Goal: Transaction & Acquisition: Purchase product/service

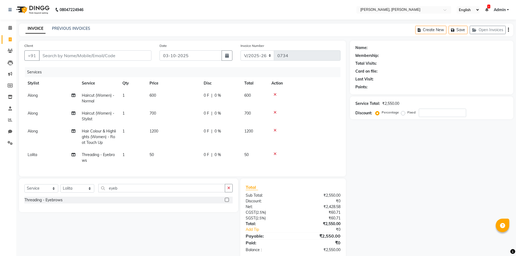
select select "5264"
select select "service"
select select "34979"
click at [275, 93] on icon at bounding box center [275, 95] width 3 height 4
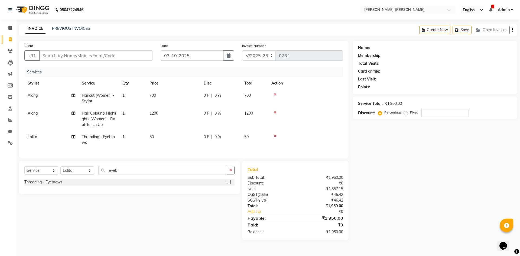
click at [275, 93] on icon at bounding box center [275, 95] width 3 height 4
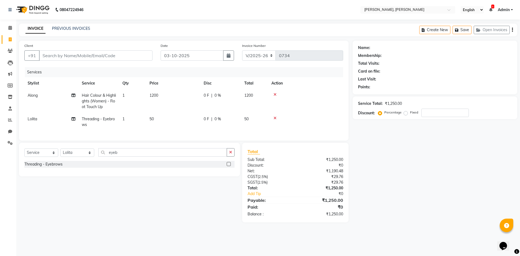
click at [275, 93] on icon at bounding box center [275, 95] width 3 height 4
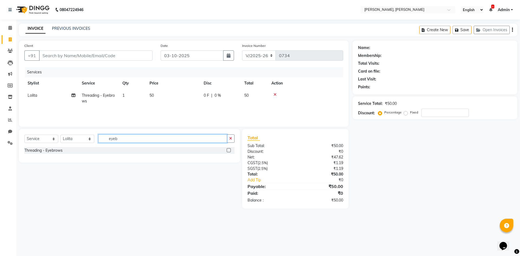
click at [125, 141] on input "eyeb" at bounding box center [162, 138] width 129 height 8
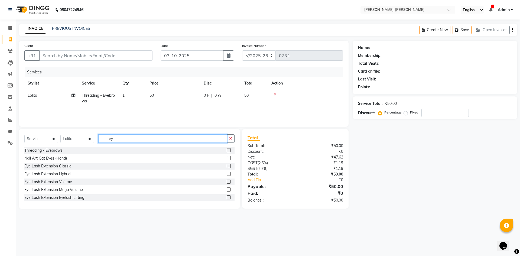
type input "e"
type input "thr"
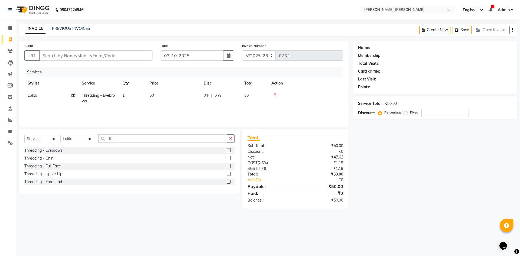
click at [229, 167] on label at bounding box center [229, 166] width 4 height 4
click at [229, 167] on input "checkbox" at bounding box center [229, 166] width 4 height 4
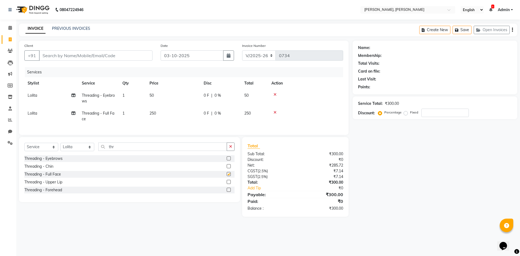
checkbox input "false"
click at [276, 94] on icon at bounding box center [275, 95] width 3 height 4
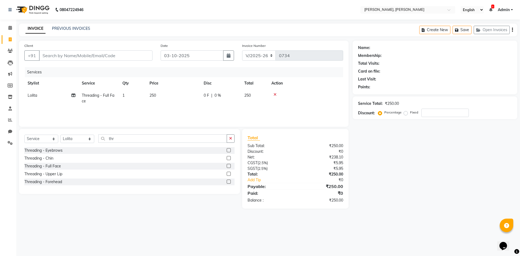
click at [229, 150] on label at bounding box center [229, 150] width 4 height 4
click at [229, 150] on input "checkbox" at bounding box center [229, 151] width 4 height 4
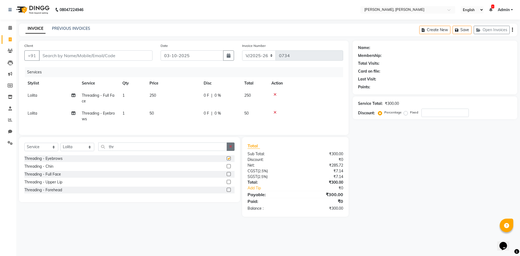
checkbox input "false"
click at [275, 111] on icon at bounding box center [275, 113] width 3 height 4
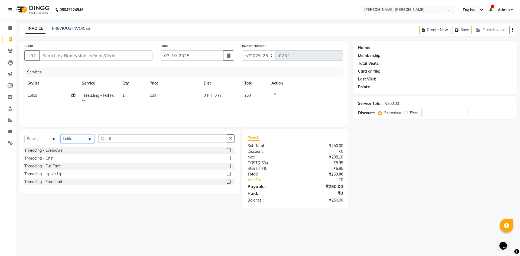
click at [90, 139] on select "Select Stylist Alam NAil Along anju [PERSON_NAME] [PERSON_NAME] Lolita luni" at bounding box center [77, 139] width 34 height 8
select select "91575"
click at [60, 135] on select "Select Stylist Alam NAil Along anju [PERSON_NAME] [PERSON_NAME] Lolita luni" at bounding box center [77, 139] width 34 height 8
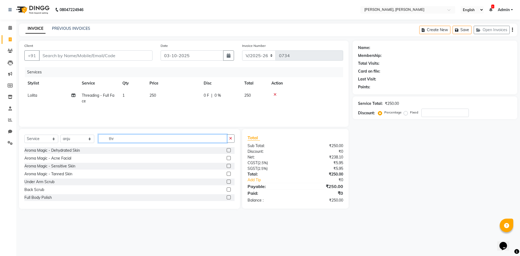
click at [128, 137] on input "thr" at bounding box center [162, 138] width 129 height 8
type input "t"
type input "thr"
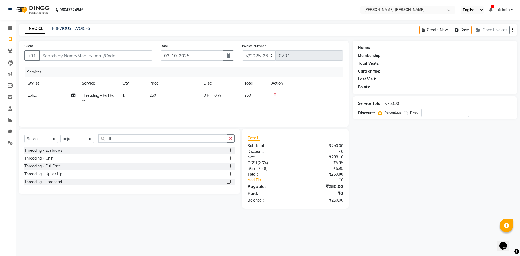
click at [228, 150] on label at bounding box center [229, 150] width 4 height 4
click at [228, 150] on input "checkbox" at bounding box center [229, 151] width 4 height 4
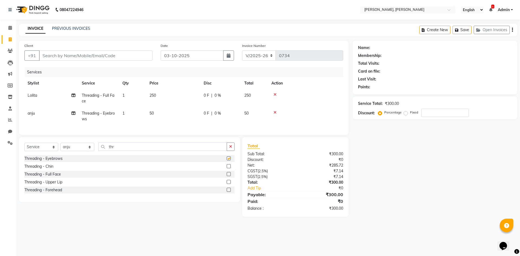
checkbox input "false"
click at [228, 184] on label at bounding box center [229, 182] width 4 height 4
click at [228, 184] on input "checkbox" at bounding box center [229, 182] width 4 height 4
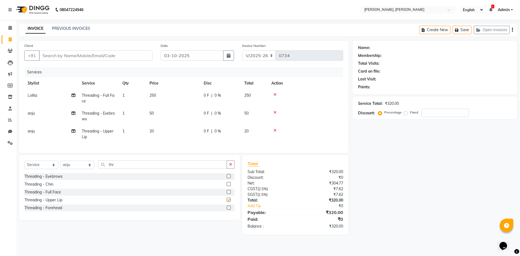
checkbox input "false"
click at [121, 113] on td "1" at bounding box center [132, 116] width 27 height 18
select select "91575"
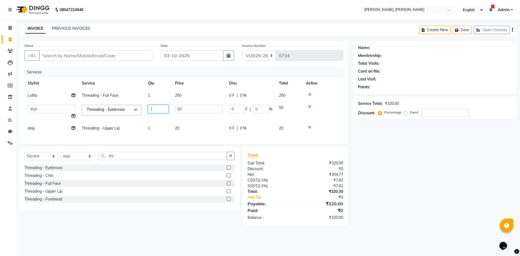
click at [161, 111] on input "1" at bounding box center [158, 109] width 21 height 8
type input "2"
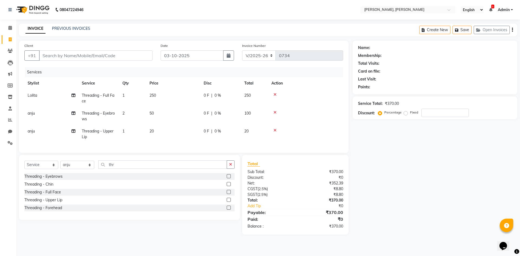
click at [147, 123] on tbody "Lolita Threading - Full Face 1 250 0 F | 0 % 250 anju Threading - Eyebrows 2 50…" at bounding box center [183, 116] width 319 height 54
click at [435, 208] on div "Name: Membership: Total Visits: Card on file: Last Visit: Points: Service Total…" at bounding box center [437, 138] width 169 height 194
click at [72, 57] on input "Client" at bounding box center [95, 55] width 113 height 10
click at [67, 55] on input "Client" at bounding box center [95, 55] width 113 height 10
type input "9"
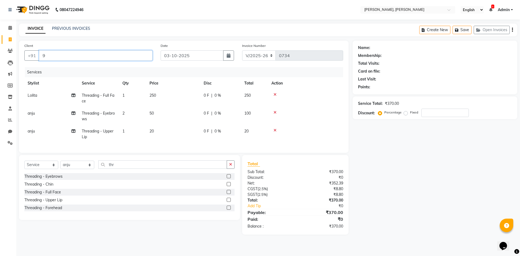
type input "0"
type input "9591581075"
click at [132, 59] on button "Add Client" at bounding box center [139, 55] width 28 height 10
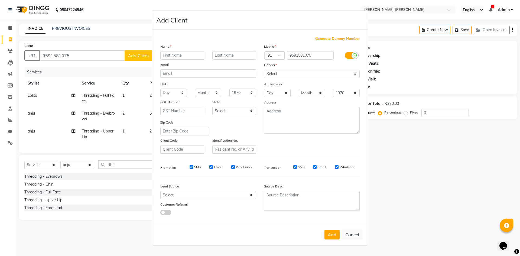
click at [169, 57] on input "text" at bounding box center [182, 55] width 44 height 8
type input "marina"
click at [285, 74] on select "Select [DEMOGRAPHIC_DATA] [DEMOGRAPHIC_DATA] Other Prefer Not To Say" at bounding box center [312, 74] width 96 height 8
select select "[DEMOGRAPHIC_DATA]"
click at [264, 70] on select "Select [DEMOGRAPHIC_DATA] [DEMOGRAPHIC_DATA] Other Prefer Not To Say" at bounding box center [312, 74] width 96 height 8
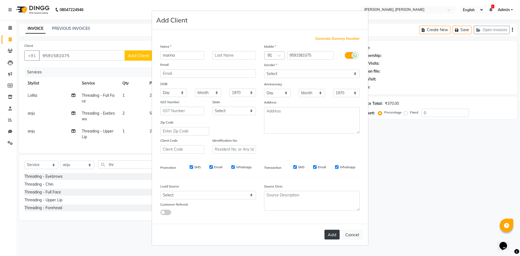
click at [332, 236] on button "Add" at bounding box center [331, 235] width 15 height 10
select select
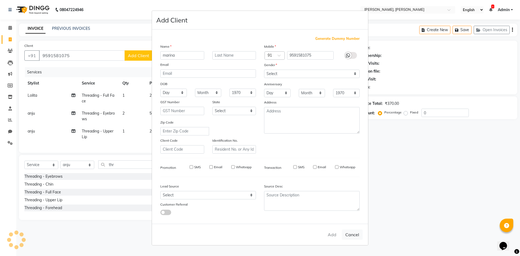
select select
checkbox input "false"
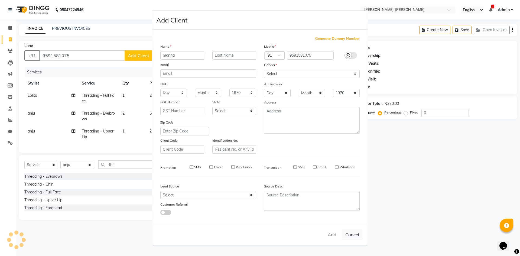
checkbox input "false"
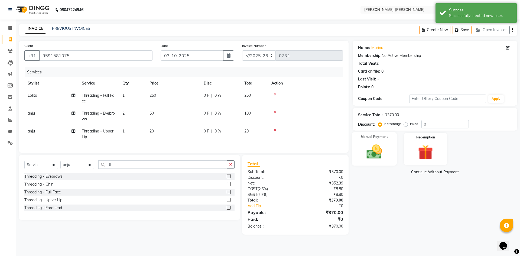
click at [379, 149] on img at bounding box center [374, 152] width 25 height 18
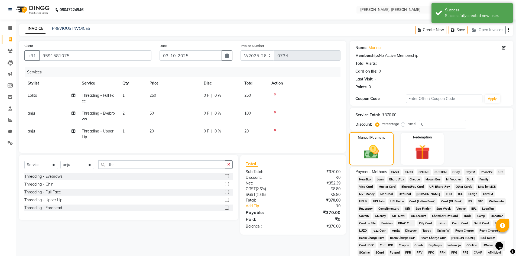
scroll to position [27, 0]
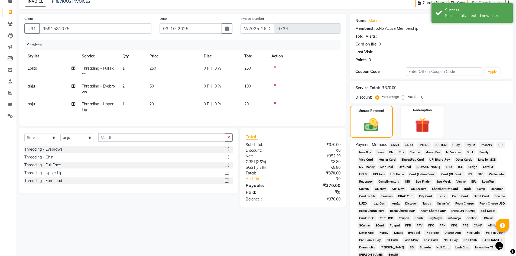
click at [424, 145] on span "ONLINE" at bounding box center [424, 145] width 14 height 6
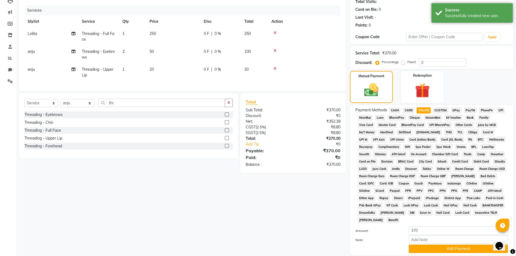
scroll to position [101, 0]
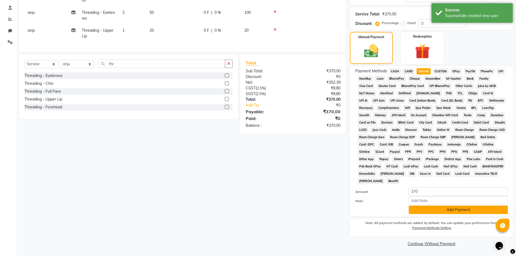
click at [450, 208] on button "Add Payment" at bounding box center [458, 210] width 99 height 8
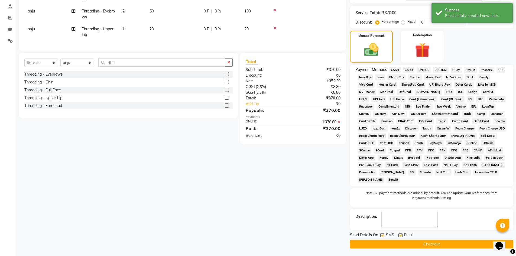
scroll to position [103, 0]
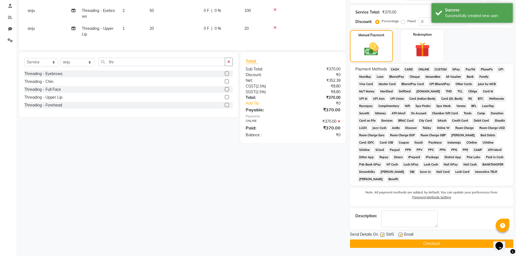
click at [435, 245] on button "Checkout" at bounding box center [431, 243] width 163 height 8
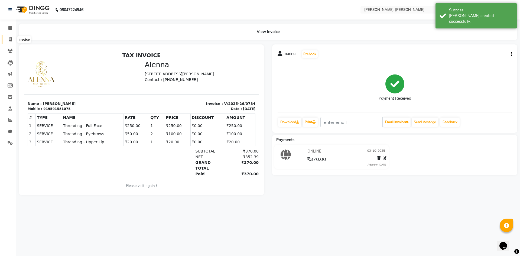
click at [7, 38] on span at bounding box center [9, 40] width 9 height 6
select select "service"
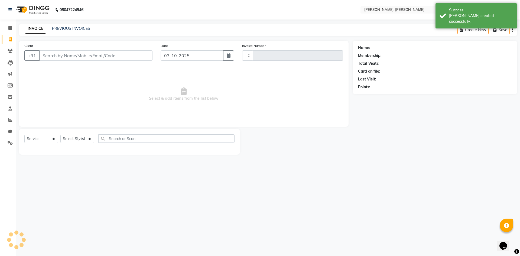
type input "0735"
select select "5264"
click at [91, 140] on select "Select Stylist Alam NAil Along anju [PERSON_NAME] [PERSON_NAME] Lolita luni" at bounding box center [77, 139] width 34 height 8
select select "34979"
click at [60, 135] on select "Select Stylist Alam NAil Along anju [PERSON_NAME] [PERSON_NAME] Lolita luni" at bounding box center [77, 139] width 34 height 8
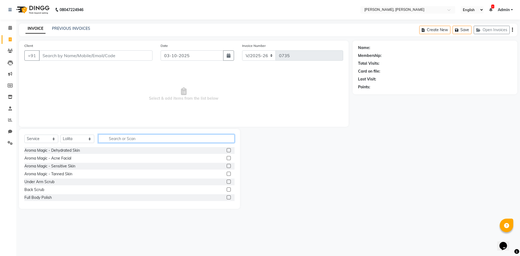
click at [128, 136] on input "text" at bounding box center [166, 138] width 136 height 8
type input "eye"
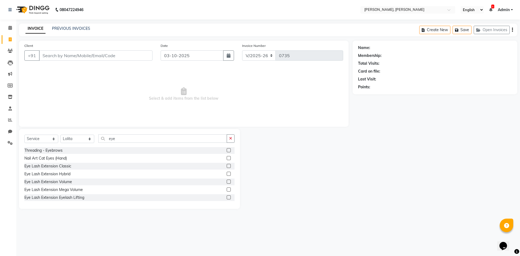
click at [227, 150] on label at bounding box center [229, 150] width 4 height 4
click at [227, 150] on input "checkbox" at bounding box center [229, 151] width 4 height 4
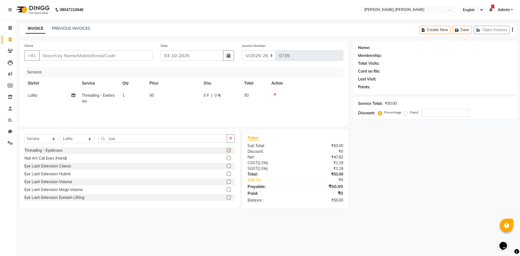
checkbox input "false"
click at [89, 137] on select "Select Stylist Alam NAil Along anju [PERSON_NAME] [PERSON_NAME] Lolita luni" at bounding box center [77, 139] width 34 height 8
select select "66502"
click at [60, 135] on select "Select Stylist Alam NAil Along anju [PERSON_NAME] [PERSON_NAME] Lolita luni" at bounding box center [77, 139] width 34 height 8
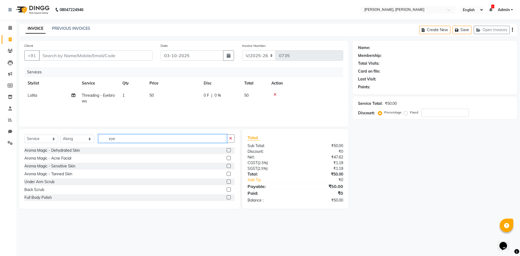
click at [128, 137] on input "eye" at bounding box center [162, 138] width 129 height 8
click at [229, 140] on icon "button" at bounding box center [230, 139] width 3 height 4
click at [168, 137] on input "text" at bounding box center [166, 138] width 136 height 8
type input "hair"
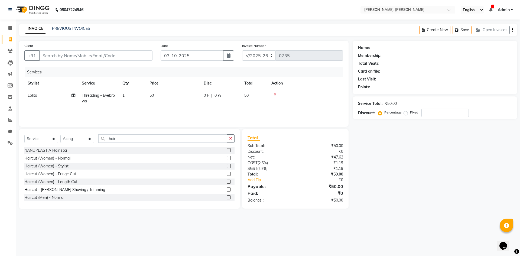
click at [227, 159] on label at bounding box center [229, 158] width 4 height 4
click at [227, 159] on input "checkbox" at bounding box center [229, 159] width 4 height 4
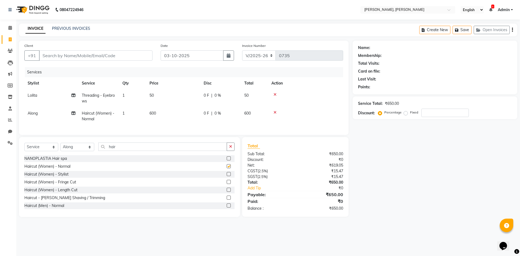
checkbox input "false"
click at [227, 176] on label at bounding box center [229, 174] width 4 height 4
click at [227, 176] on input "checkbox" at bounding box center [229, 175] width 4 height 4
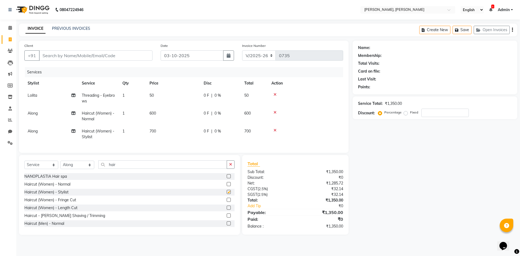
checkbox input "false"
click at [148, 169] on input "hair" at bounding box center [162, 164] width 129 height 8
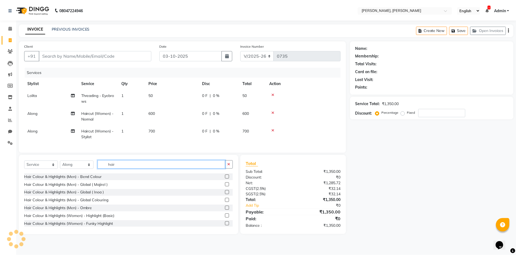
scroll to position [325, 0]
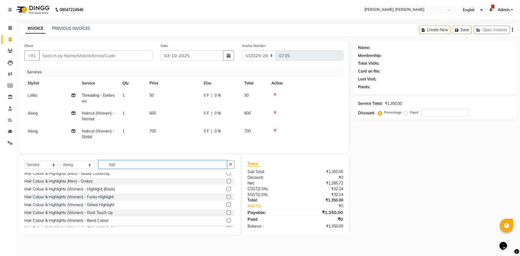
type input "hair"
click at [227, 215] on label at bounding box center [229, 212] width 4 height 4
click at [227, 215] on input "checkbox" at bounding box center [229, 213] width 4 height 4
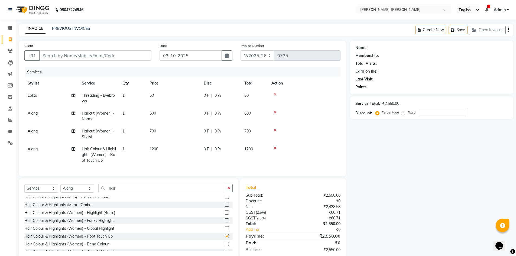
checkbox input "false"
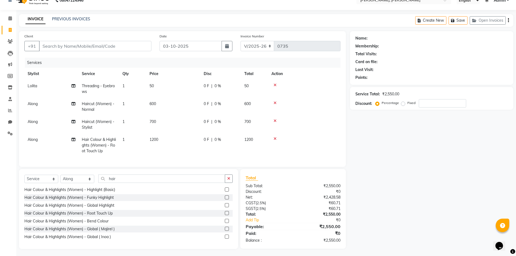
scroll to position [15, 0]
click at [275, 118] on icon at bounding box center [275, 120] width 3 height 4
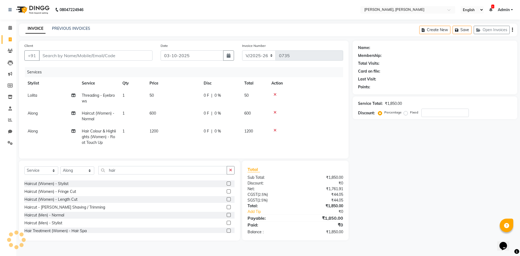
scroll to position [14, 0]
click at [227, 186] on label at bounding box center [229, 184] width 4 height 4
click at [227, 186] on input "checkbox" at bounding box center [229, 185] width 4 height 4
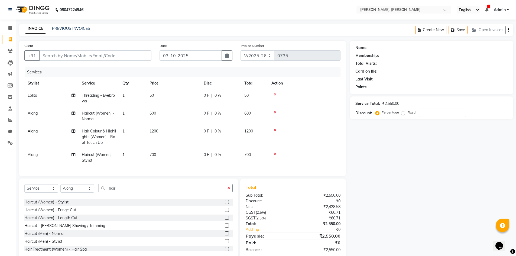
click at [274, 130] on icon at bounding box center [275, 130] width 3 height 4
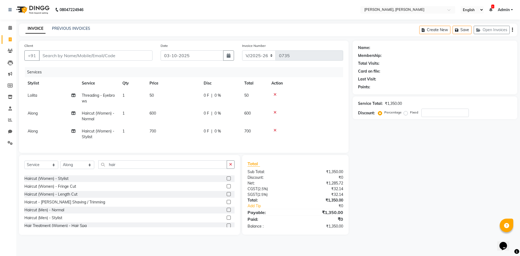
scroll to position [0, 0]
click at [227, 194] on label at bounding box center [229, 192] width 4 height 4
click at [227, 194] on input "checkbox" at bounding box center [229, 192] width 4 height 4
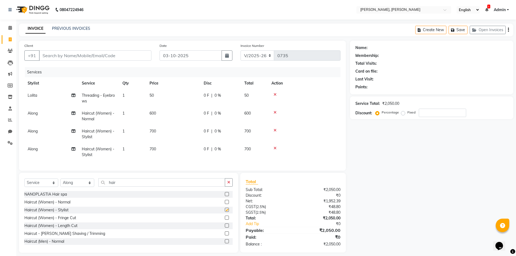
checkbox input "false"
click at [274, 112] on icon at bounding box center [275, 113] width 3 height 4
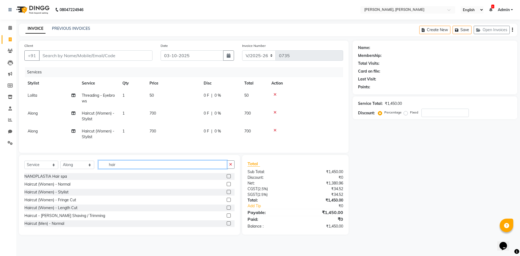
click at [142, 166] on input "hair" at bounding box center [162, 164] width 129 height 8
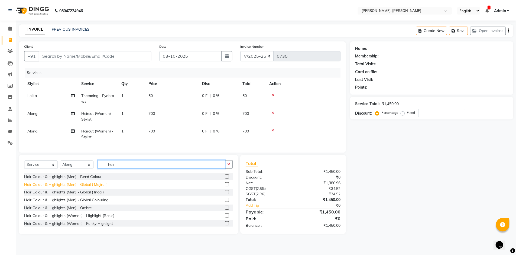
scroll to position [325, 0]
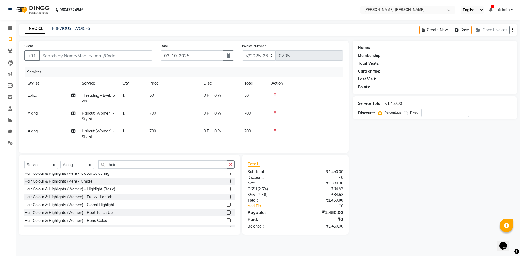
click at [227, 215] on label at bounding box center [229, 212] width 4 height 4
click at [227, 215] on input "checkbox" at bounding box center [229, 213] width 4 height 4
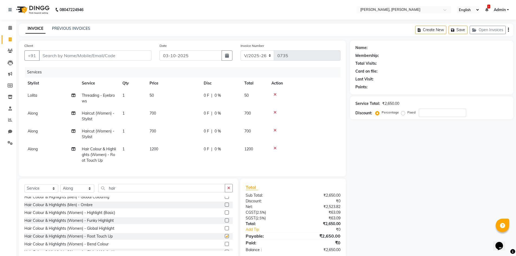
checkbox input "false"
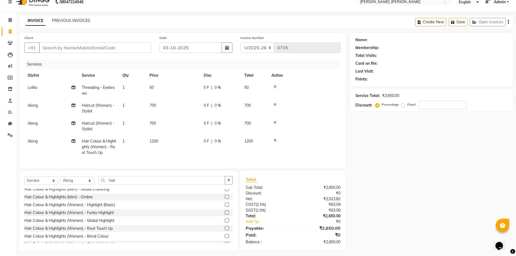
scroll to position [15, 0]
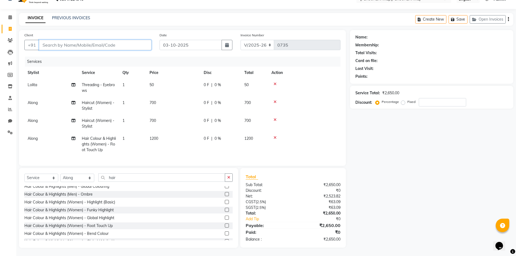
click at [60, 42] on input "Client" at bounding box center [95, 45] width 112 height 10
click at [46, 41] on input "Client" at bounding box center [95, 45] width 112 height 10
type input "9"
type input "0"
type input "9233723941"
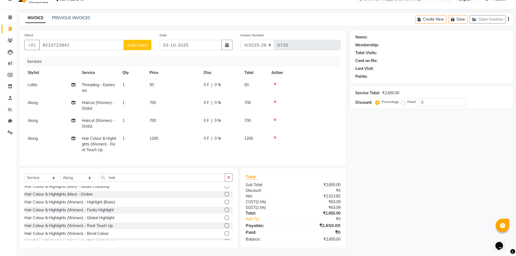
click at [134, 40] on button "Add Client" at bounding box center [138, 45] width 28 height 10
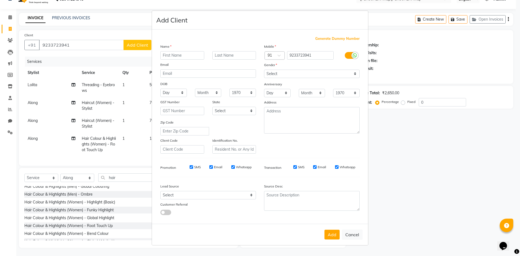
click at [191, 55] on input "text" at bounding box center [182, 55] width 44 height 8
type input "rosy"
click at [303, 72] on select "Select [DEMOGRAPHIC_DATA] [DEMOGRAPHIC_DATA] Other Prefer Not To Say" at bounding box center [312, 74] width 96 height 8
select select "[DEMOGRAPHIC_DATA]"
click at [264, 70] on select "Select [DEMOGRAPHIC_DATA] [DEMOGRAPHIC_DATA] Other Prefer Not To Say" at bounding box center [312, 74] width 96 height 8
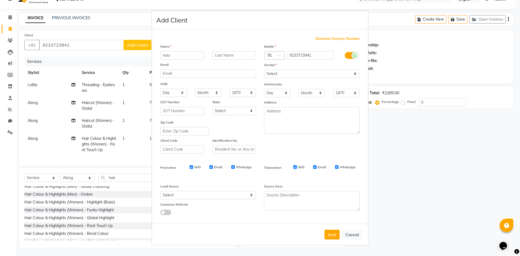
click at [329, 237] on button "Add" at bounding box center [331, 235] width 15 height 10
select select
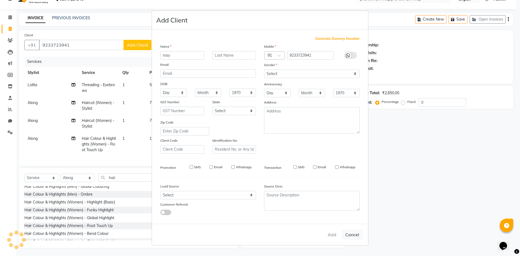
select select
checkbox input "false"
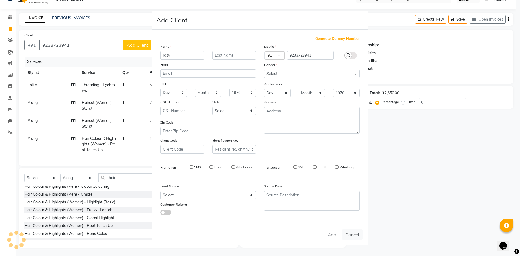
checkbox input "false"
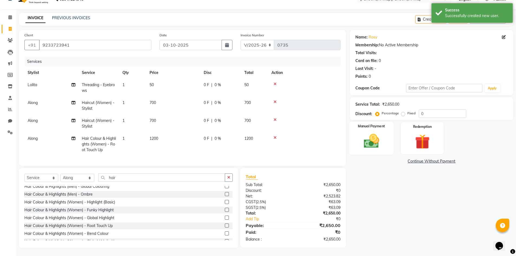
click at [372, 133] on img at bounding box center [371, 141] width 25 height 18
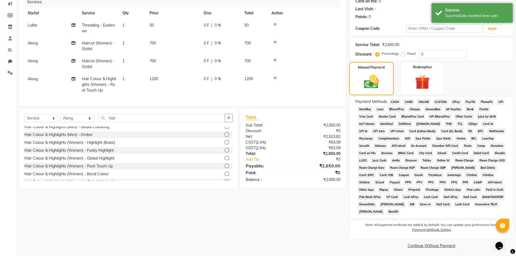
scroll to position [72, 0]
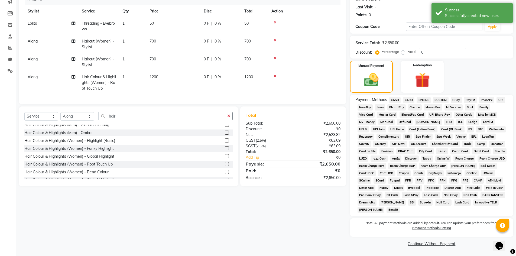
click at [422, 100] on span "ONLINE" at bounding box center [424, 100] width 14 height 6
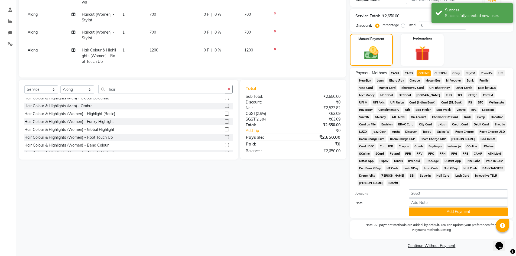
scroll to position [101, 0]
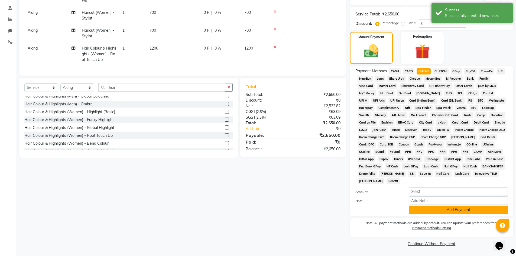
click at [460, 211] on button "Add Payment" at bounding box center [458, 210] width 99 height 8
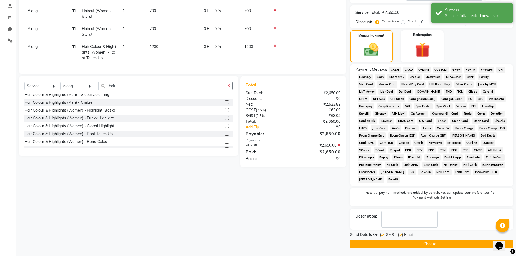
scroll to position [103, 0]
click at [444, 242] on button "Checkout" at bounding box center [431, 243] width 163 height 8
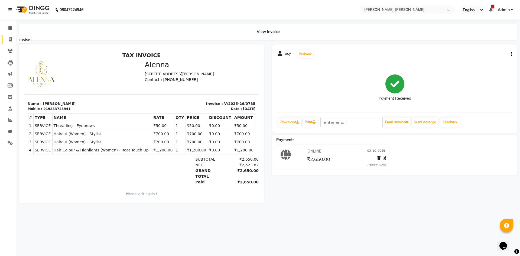
click at [6, 38] on span at bounding box center [9, 40] width 9 height 6
select select "service"
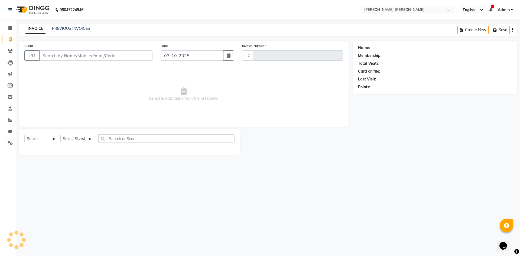
type input "0736"
select select "5264"
click at [91, 139] on select "Select Stylist Alam NAil Along anju [PERSON_NAME] [PERSON_NAME] Lolita luni" at bounding box center [77, 139] width 34 height 8
click at [86, 139] on select "Select Stylist Alam NAil Along anju [PERSON_NAME] [PERSON_NAME] Lolita luni" at bounding box center [77, 139] width 34 height 8
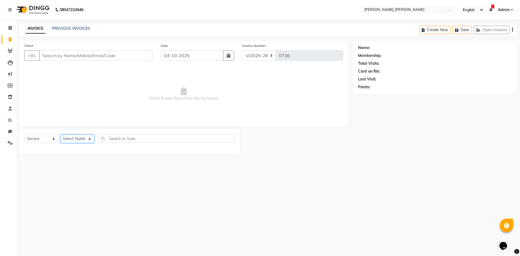
select select "34979"
click at [60, 135] on select "Select Stylist Alam NAil Along anju [PERSON_NAME] [PERSON_NAME] Lolita luni" at bounding box center [77, 139] width 34 height 8
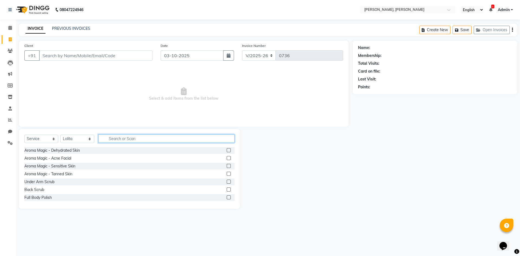
click at [138, 137] on input "text" at bounding box center [166, 138] width 136 height 8
type input "ye"
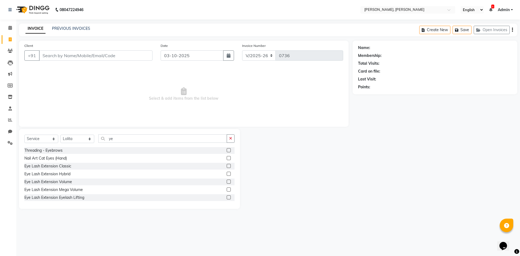
click at [227, 149] on label at bounding box center [229, 150] width 4 height 4
click at [227, 149] on input "checkbox" at bounding box center [229, 151] width 4 height 4
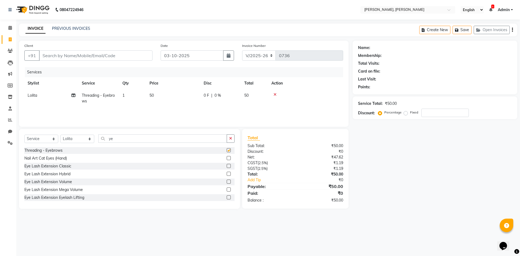
checkbox input "false"
click at [158, 143] on div "Select Service Product Membership Package Voucher Prepaid Gift Card Select Styl…" at bounding box center [129, 140] width 210 height 13
click at [158, 140] on input "ye" at bounding box center [162, 138] width 129 height 8
type input "y"
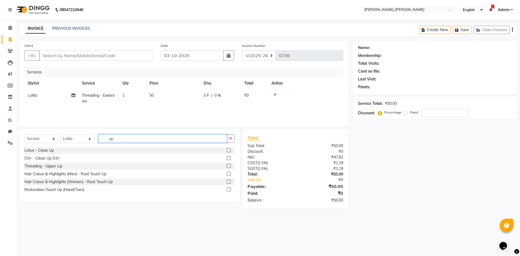
type input "up"
click at [230, 167] on label at bounding box center [229, 166] width 4 height 4
click at [230, 167] on input "checkbox" at bounding box center [229, 166] width 4 height 4
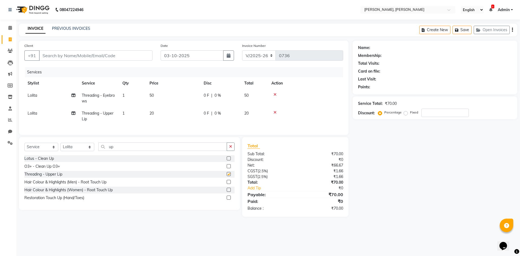
checkbox input "false"
click at [88, 150] on select "Select Stylist Alam NAil Along anju [PERSON_NAME] [PERSON_NAME] Lolita luni" at bounding box center [77, 147] width 34 height 8
select select "66502"
click at [60, 147] on select "Select Stylist Alam NAil Along anju [PERSON_NAME] [PERSON_NAME] Lolita luni" at bounding box center [77, 147] width 34 height 8
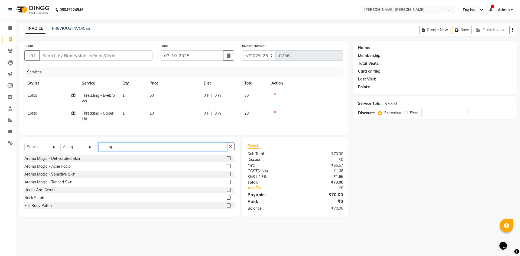
click at [119, 151] on input "up" at bounding box center [162, 146] width 129 height 8
type input "u"
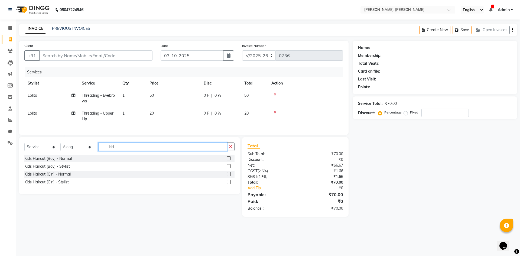
type input "kid"
click at [230, 160] on label at bounding box center [229, 158] width 4 height 4
click at [230, 160] on input "checkbox" at bounding box center [229, 159] width 4 height 4
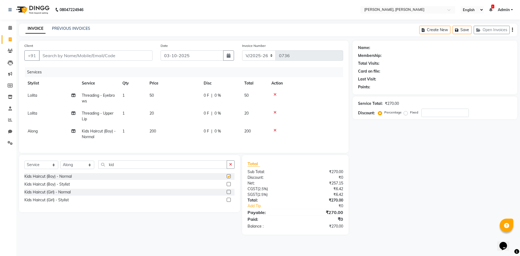
checkbox input "false"
click at [155, 129] on span "200" at bounding box center [153, 131] width 7 height 5
select select "66502"
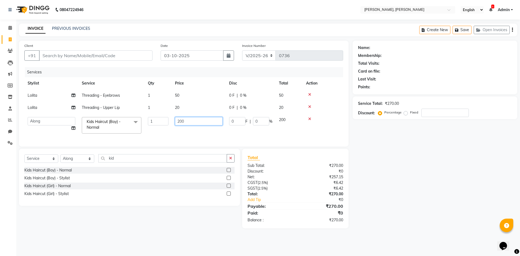
click at [190, 122] on input "200" at bounding box center [199, 121] width 48 height 8
type input "2"
type input "150"
click at [304, 134] on td at bounding box center [323, 125] width 40 height 23
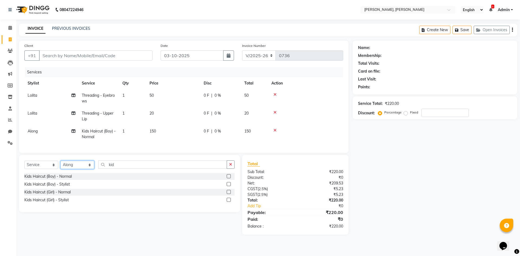
click at [88, 168] on select "Select Stylist Alam NAil Along anju [PERSON_NAME] [PERSON_NAME] Lolita luni" at bounding box center [77, 165] width 34 height 8
select select "53296"
click at [60, 165] on select "Select Stylist Alam NAil Along anju [PERSON_NAME] [PERSON_NAME] Lolita luni" at bounding box center [77, 165] width 34 height 8
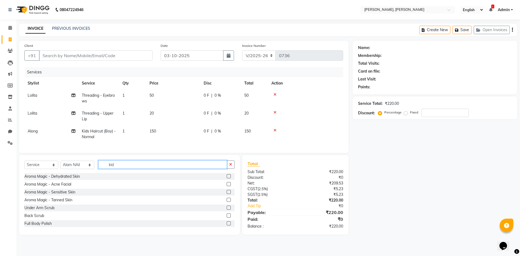
click at [129, 164] on input "kid" at bounding box center [162, 164] width 129 height 8
type input "k"
type input "g"
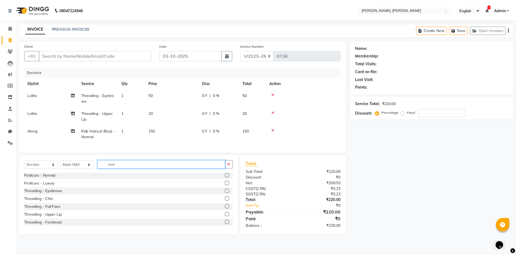
scroll to position [0, 0]
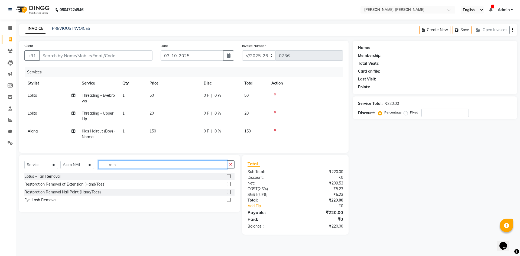
type input "rem"
click at [229, 194] on label at bounding box center [229, 192] width 4 height 4
click at [229, 194] on input "checkbox" at bounding box center [229, 192] width 4 height 4
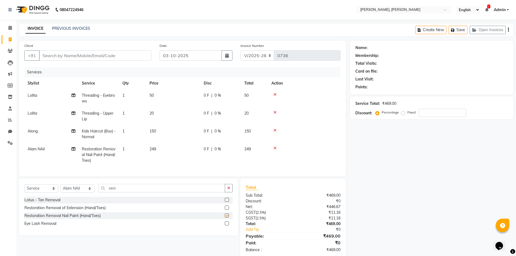
checkbox input "false"
click at [159, 150] on td "249" at bounding box center [173, 155] width 54 height 24
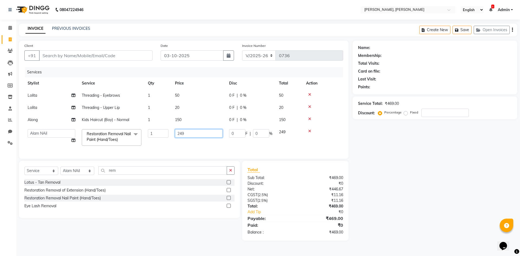
click at [194, 134] on input "249" at bounding box center [199, 133] width 48 height 8
type input "2"
type input "125"
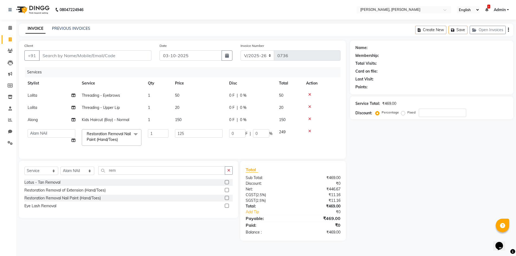
click at [194, 147] on td "125" at bounding box center [199, 137] width 54 height 23
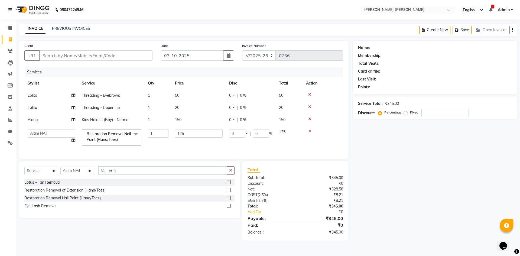
click at [194, 147] on td "125" at bounding box center [199, 137] width 54 height 23
click at [188, 134] on input "125" at bounding box center [199, 133] width 48 height 8
type input "1"
click at [188, 134] on input "number" at bounding box center [199, 133] width 48 height 8
type input "374"
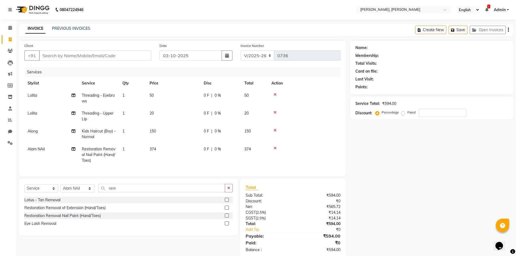
click at [157, 145] on tr "Alam NAil Restoration Removal Nail Paint (Hand/Toes) 1 374 0 F | 0 % 374" at bounding box center [182, 155] width 316 height 24
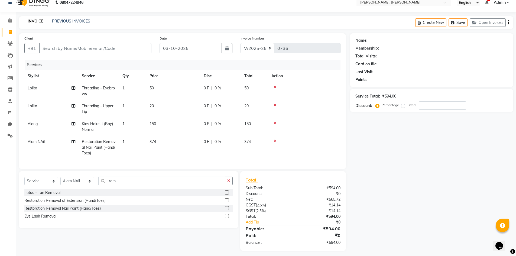
scroll to position [14, 0]
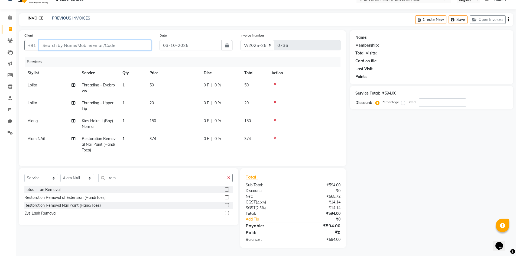
click at [64, 40] on input "Client" at bounding box center [95, 45] width 112 height 10
click at [103, 41] on input "Client" at bounding box center [95, 45] width 112 height 10
type input "a"
type input "0"
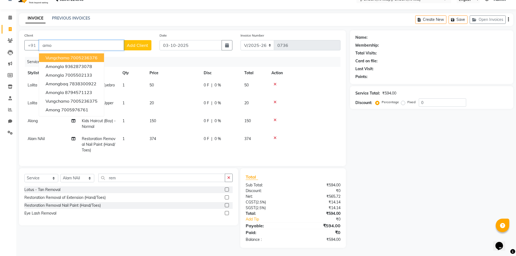
click at [74, 42] on input "amo" at bounding box center [81, 45] width 85 height 10
type input "a"
click at [66, 53] on button "ALE SWU 9233891707" at bounding box center [77, 57] width 76 height 9
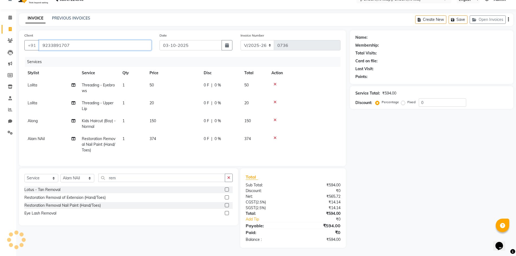
type input "9233891707"
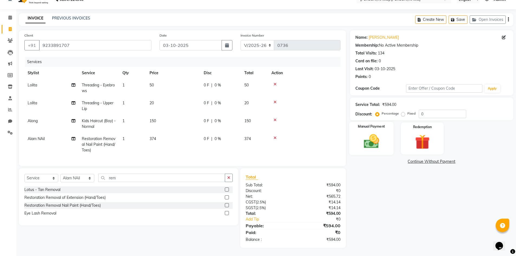
click at [374, 134] on img at bounding box center [371, 141] width 25 height 18
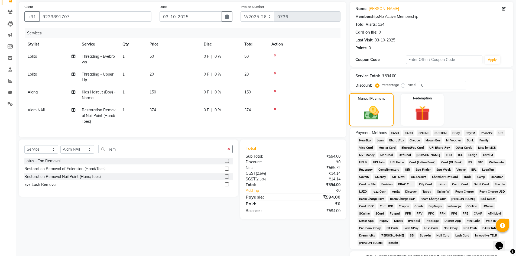
scroll to position [72, 0]
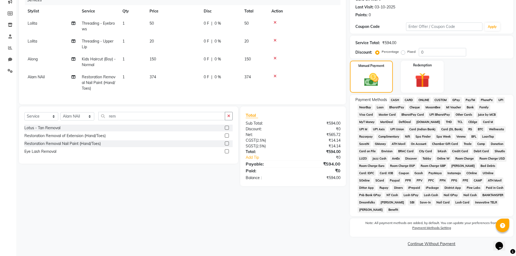
click at [393, 98] on span "CASH" at bounding box center [395, 100] width 12 height 6
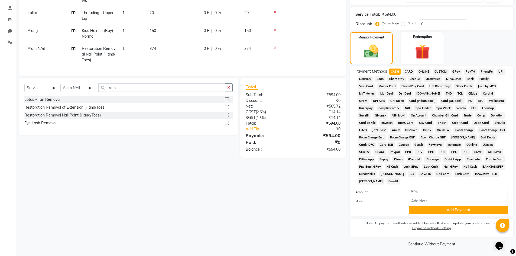
scroll to position [101, 0]
click at [452, 209] on button "Add Payment" at bounding box center [458, 210] width 99 height 8
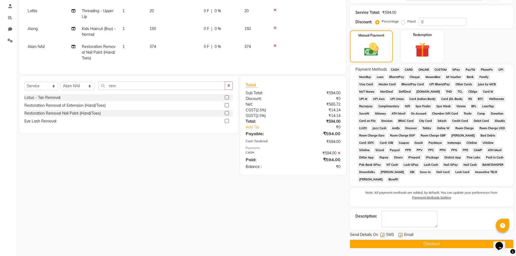
scroll to position [103, 0]
click at [407, 220] on textarea at bounding box center [409, 218] width 56 height 17
type textarea "94 gpay"
click at [440, 241] on button "Checkout" at bounding box center [431, 243] width 163 height 8
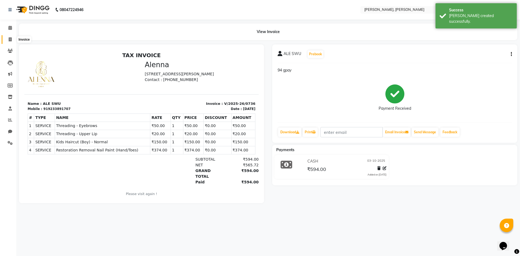
click at [9, 39] on icon at bounding box center [10, 39] width 3 height 4
select select "service"
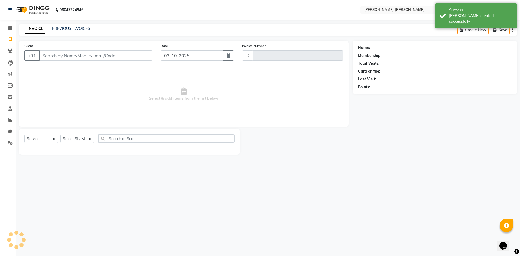
type input "0737"
select select "5264"
